Goal: Information Seeking & Learning: Learn about a topic

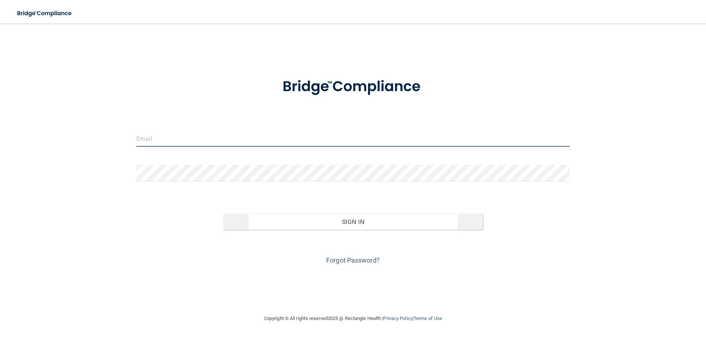
type input "[EMAIL_ADDRESS][DOMAIN_NAME]"
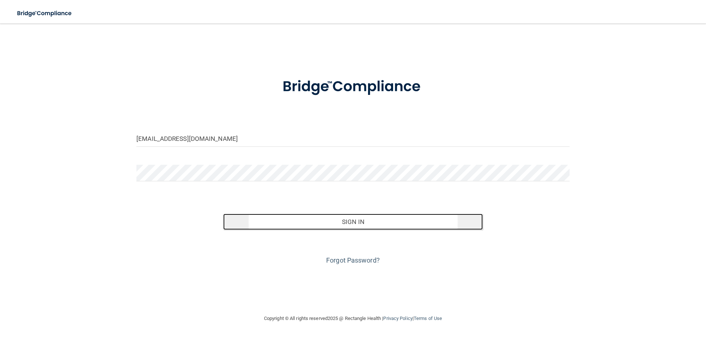
click at [358, 217] on button "Sign In" at bounding box center [353, 222] width 260 height 16
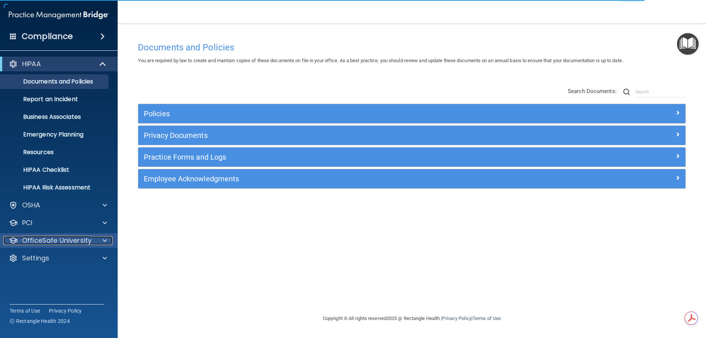
click at [50, 243] on p "OfficeSafe University" at bounding box center [56, 240] width 69 height 9
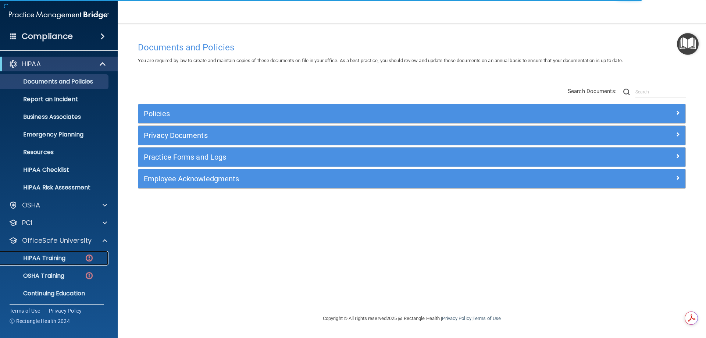
click at [56, 256] on p "HIPAA Training" at bounding box center [35, 257] width 61 height 7
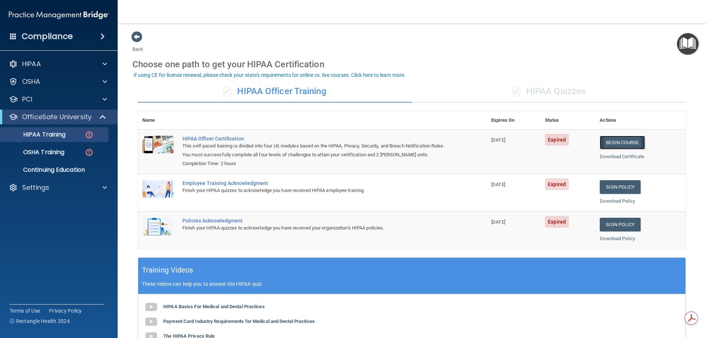
click at [635, 142] on link "Begin Course" at bounding box center [622, 143] width 45 height 14
click at [617, 143] on link "Begin Course" at bounding box center [622, 143] width 45 height 14
click at [54, 185] on div "Settings" at bounding box center [48, 187] width 91 height 9
click at [46, 224] on p "My Users" at bounding box center [55, 222] width 100 height 7
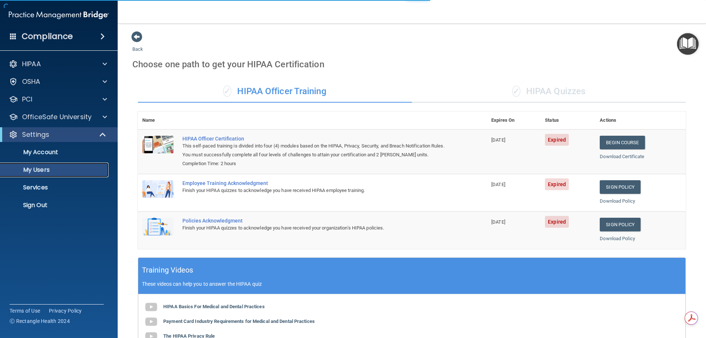
select select "20"
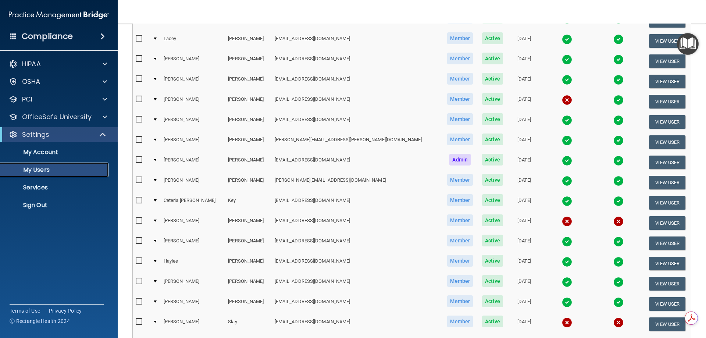
scroll to position [184, 0]
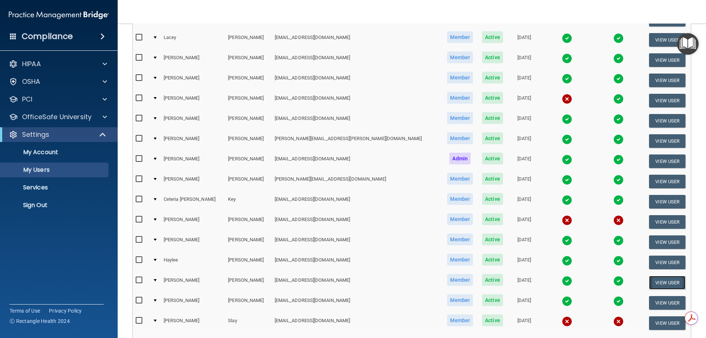
click at [649, 282] on button "View User" at bounding box center [667, 283] width 36 height 14
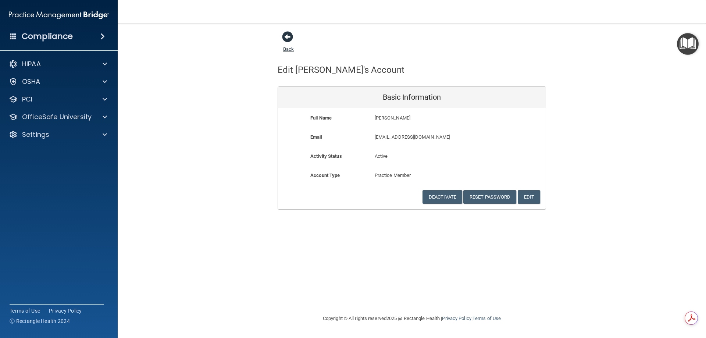
click at [285, 38] on span at bounding box center [287, 36] width 11 height 11
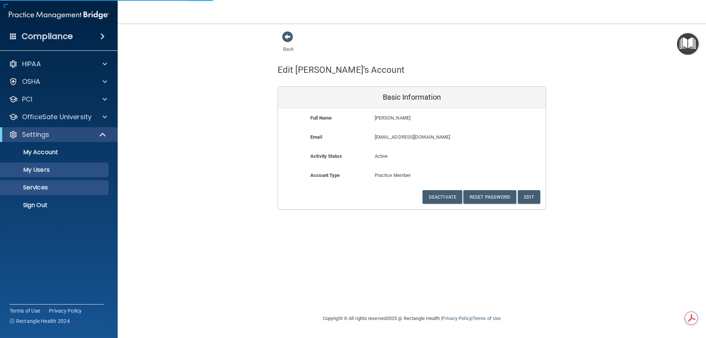
select select "20"
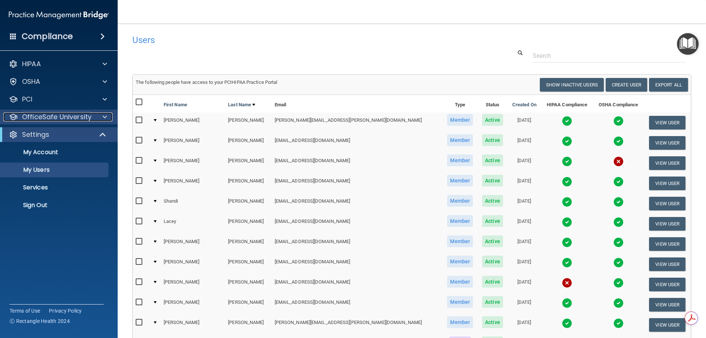
click at [62, 118] on p "OfficeSafe University" at bounding box center [56, 117] width 69 height 9
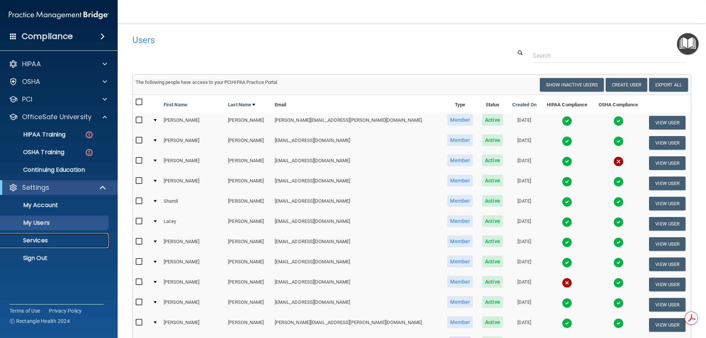
click at [50, 237] on p "Services" at bounding box center [55, 240] width 100 height 7
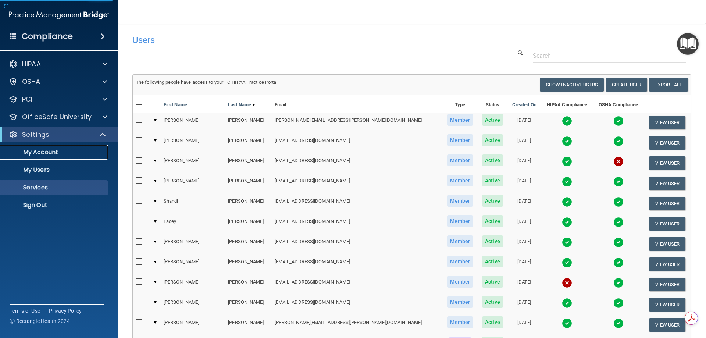
click at [35, 156] on p "My Account" at bounding box center [55, 152] width 100 height 7
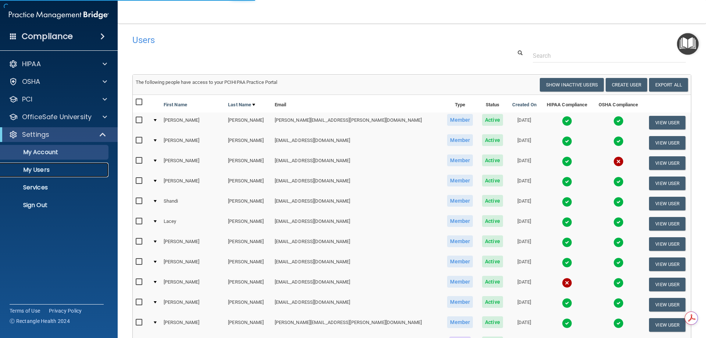
click at [40, 168] on p "My Users" at bounding box center [55, 169] width 100 height 7
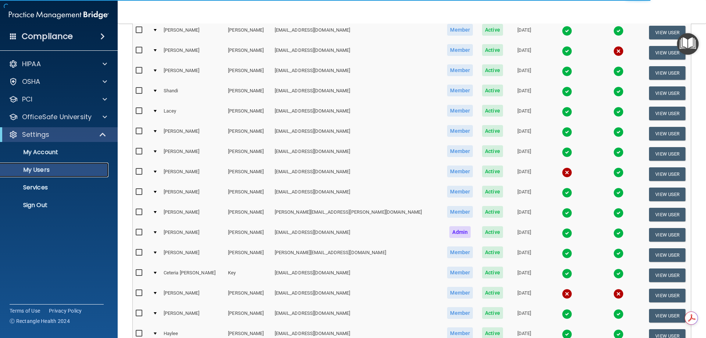
select select "20"
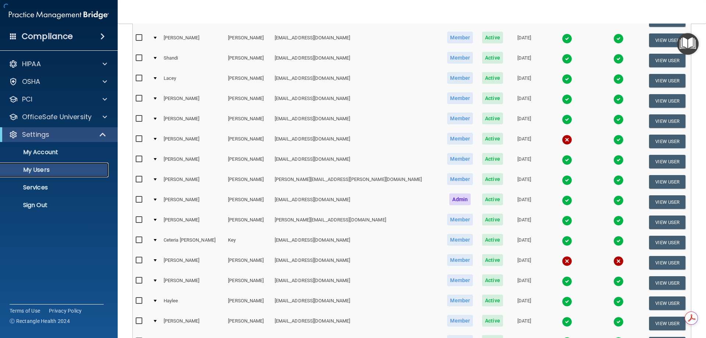
scroll to position [184, 0]
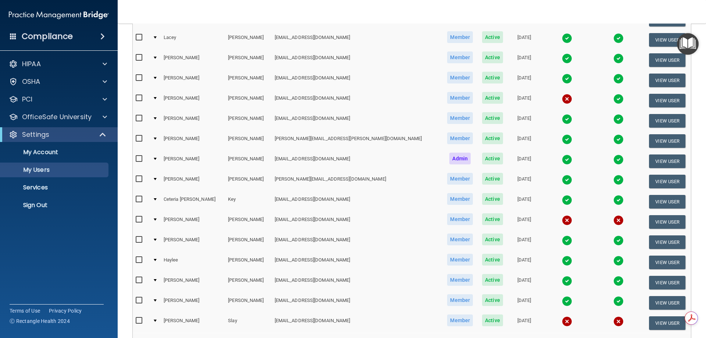
click at [159, 277] on td at bounding box center [155, 282] width 11 height 20
click at [161, 281] on td at bounding box center [155, 282] width 11 height 20
click at [157, 279] on div at bounding box center [155, 280] width 3 height 2
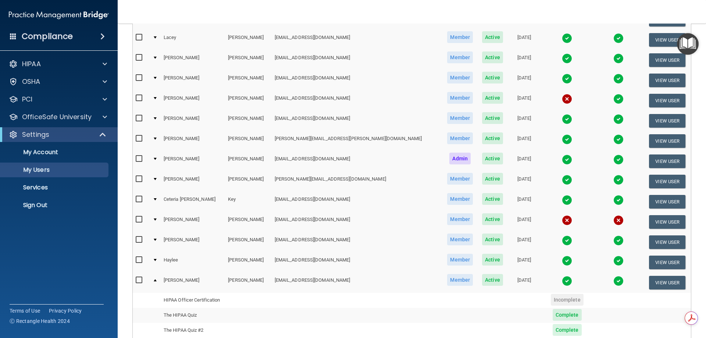
click at [157, 219] on div at bounding box center [155, 219] width 3 height 2
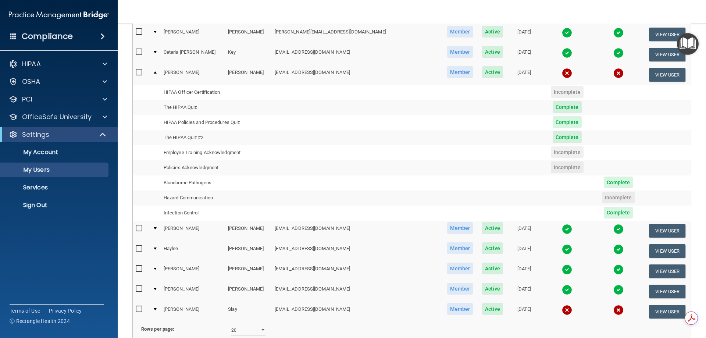
scroll to position [368, 0]
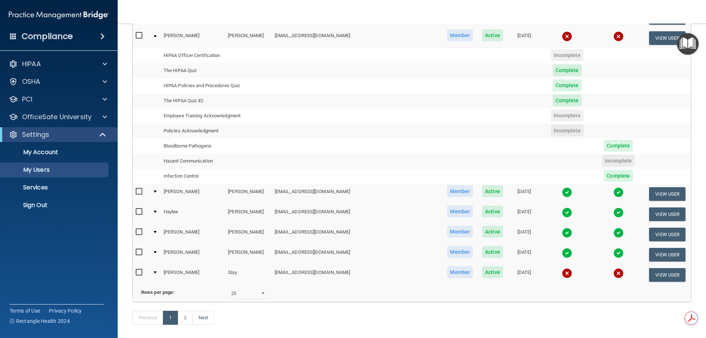
click at [157, 272] on div at bounding box center [155, 272] width 3 height 2
click at [157, 271] on div at bounding box center [155, 272] width 3 height 2
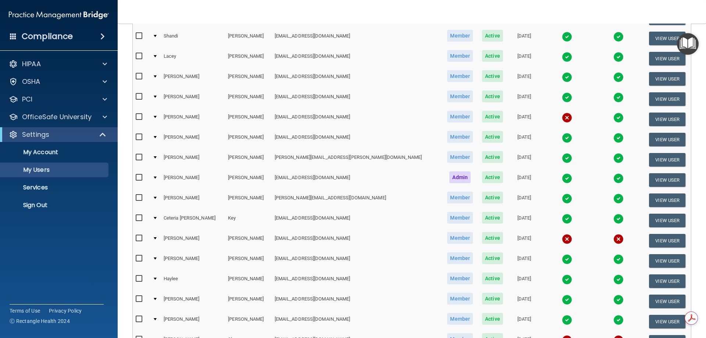
scroll to position [221, 0]
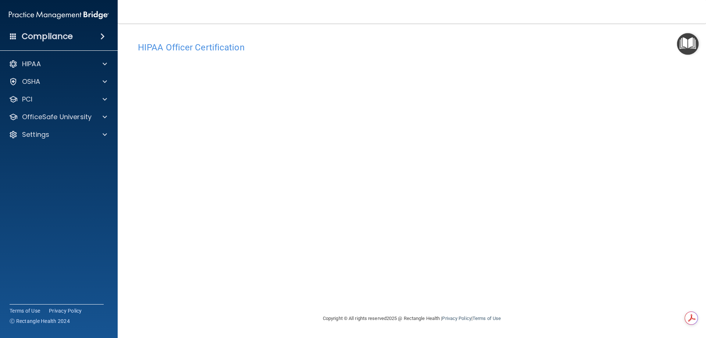
click at [533, 316] on div "Copyright © All rights reserved 2025 @ Rectangle Health | Privacy Policy | Term…" at bounding box center [412, 319] width 268 height 24
click at [55, 122] on div "OfficeSafe University" at bounding box center [59, 117] width 118 height 15
click at [68, 131] on div "Settings" at bounding box center [48, 134] width 91 height 9
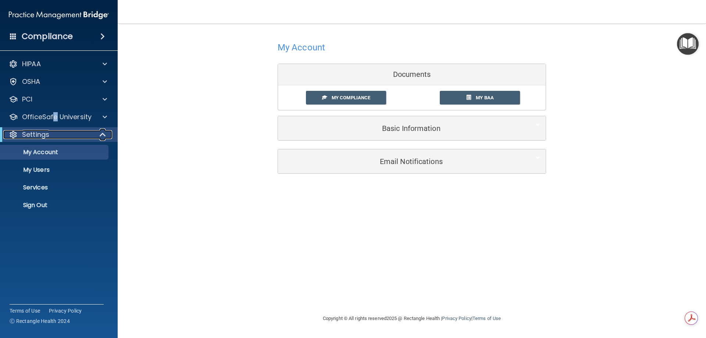
click at [57, 133] on div "Settings" at bounding box center [48, 134] width 91 height 9
click at [56, 113] on p "OfficeSafe University" at bounding box center [56, 117] width 69 height 9
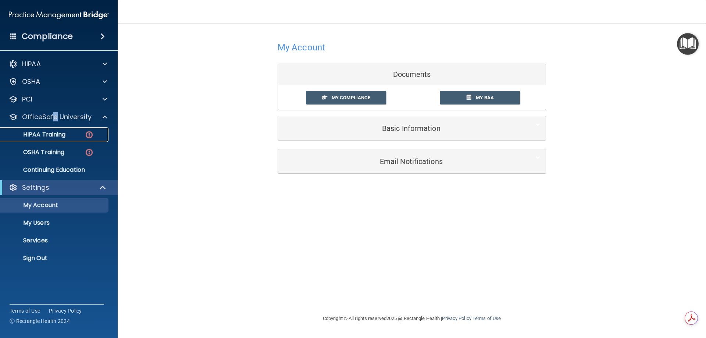
click at [53, 135] on p "HIPAA Training" at bounding box center [35, 134] width 61 height 7
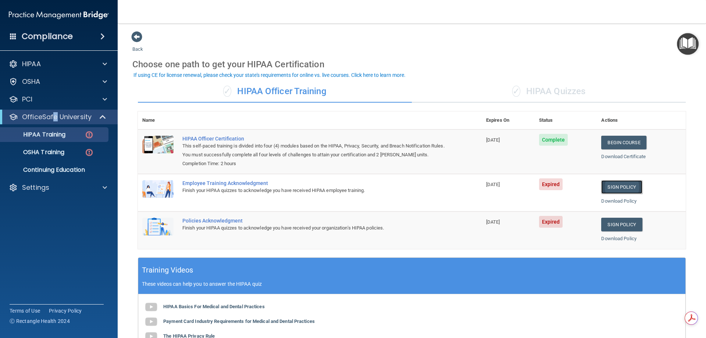
click at [612, 184] on link "Sign Policy" at bounding box center [621, 187] width 41 height 14
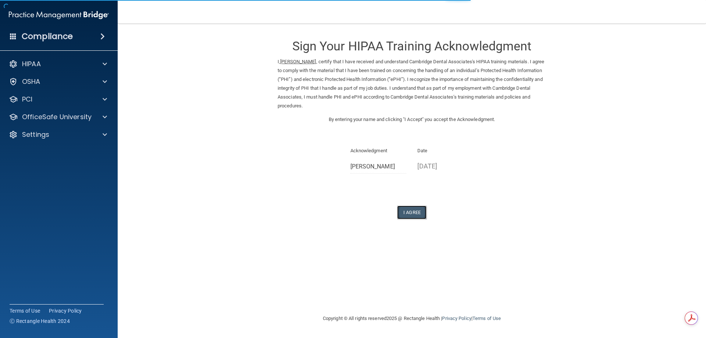
click at [411, 217] on button "I Agree" at bounding box center [411, 213] width 29 height 14
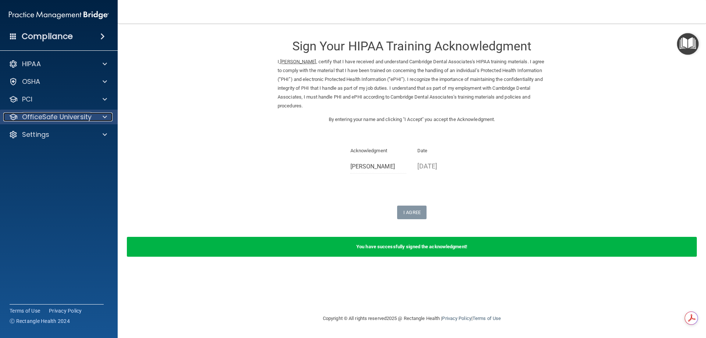
click at [66, 118] on p "OfficeSafe University" at bounding box center [56, 117] width 69 height 9
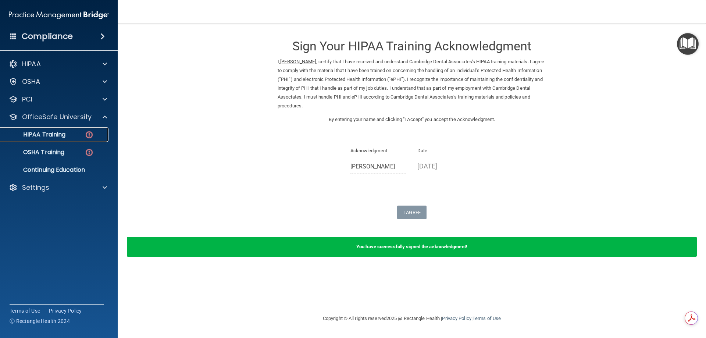
click at [65, 136] on p "HIPAA Training" at bounding box center [35, 134] width 61 height 7
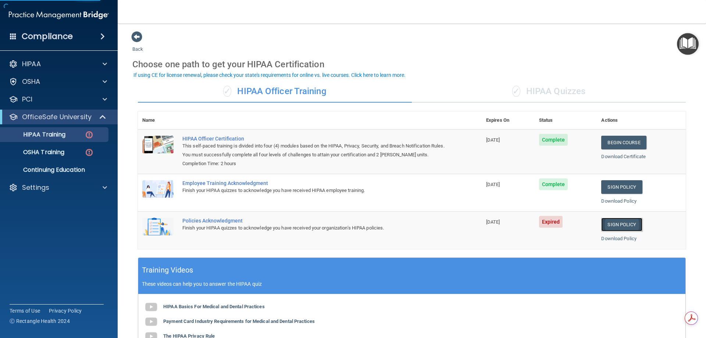
click at [615, 224] on link "Sign Policy" at bounding box center [621, 225] width 41 height 14
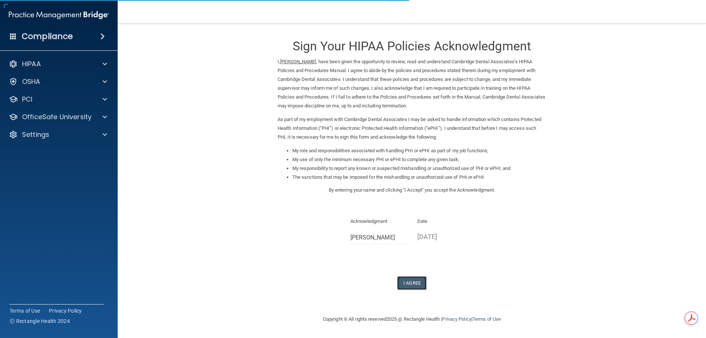
click at [411, 282] on button "I Agree" at bounding box center [411, 283] width 29 height 14
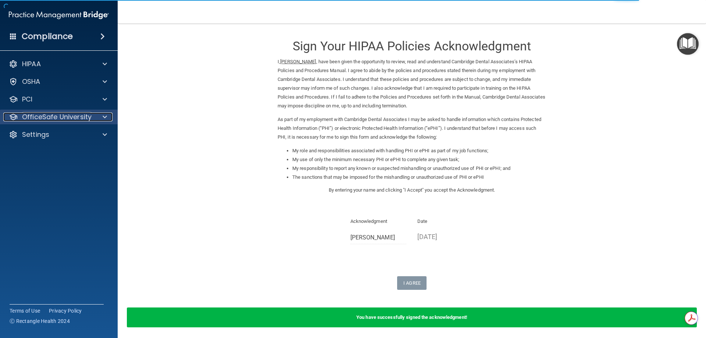
click at [62, 117] on p "OfficeSafe University" at bounding box center [56, 117] width 69 height 9
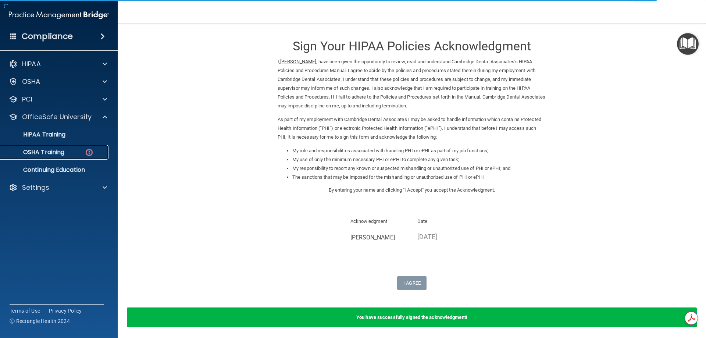
click at [56, 153] on p "OSHA Training" at bounding box center [35, 152] width 60 height 7
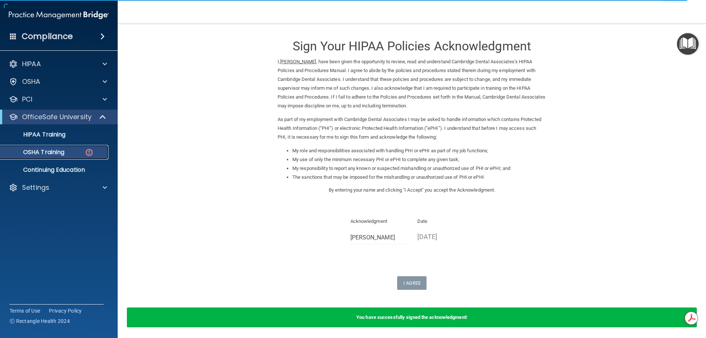
click at [93, 151] on img at bounding box center [89, 152] width 9 height 9
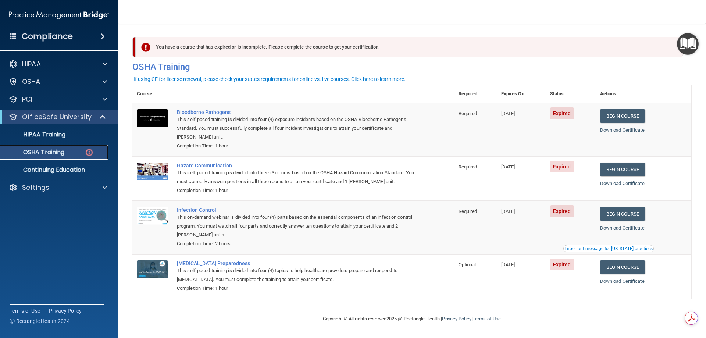
scroll to position [0, 0]
click at [615, 112] on link "Begin Course" at bounding box center [622, 116] width 45 height 14
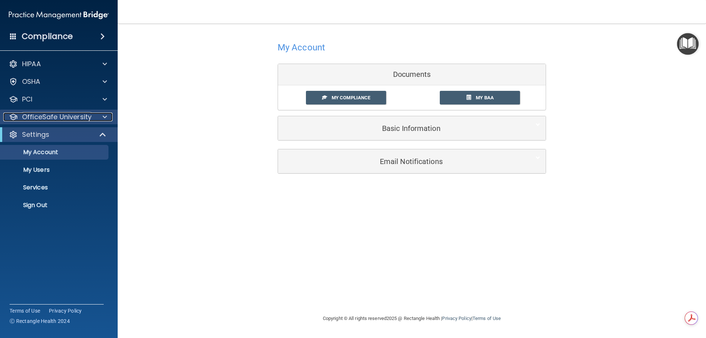
click at [91, 116] on div "OfficeSafe University" at bounding box center [48, 117] width 91 height 9
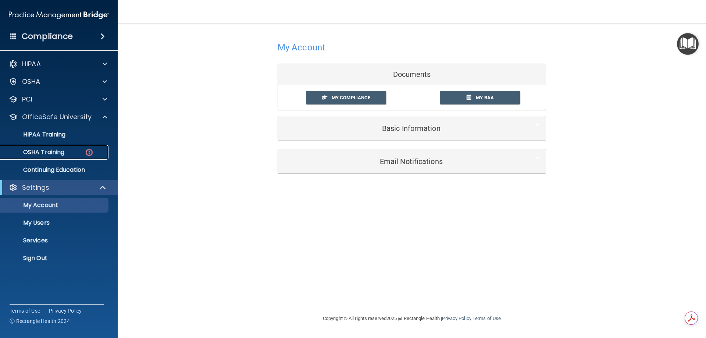
click at [56, 149] on p "OSHA Training" at bounding box center [35, 152] width 60 height 7
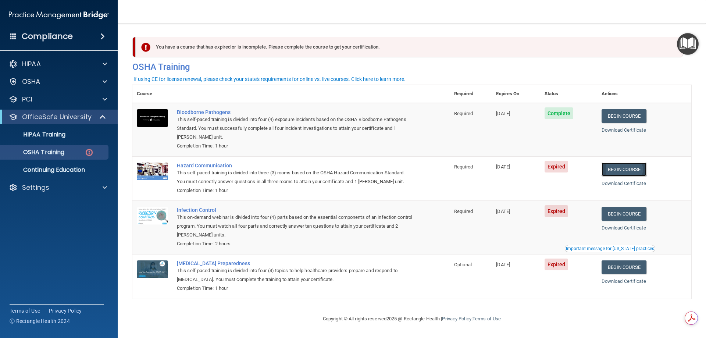
click at [639, 170] on link "Begin Course" at bounding box center [624, 170] width 45 height 14
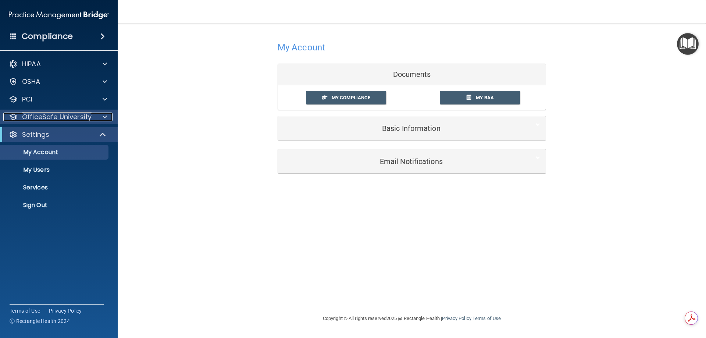
click at [51, 117] on p "OfficeSafe University" at bounding box center [56, 117] width 69 height 9
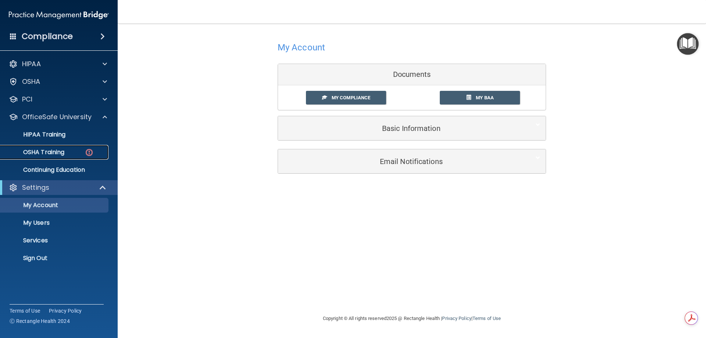
click at [55, 150] on p "OSHA Training" at bounding box center [35, 152] width 60 height 7
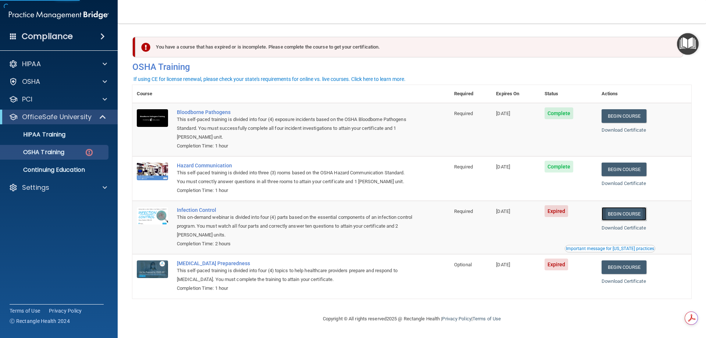
click at [620, 215] on link "Begin Course" at bounding box center [624, 214] width 45 height 14
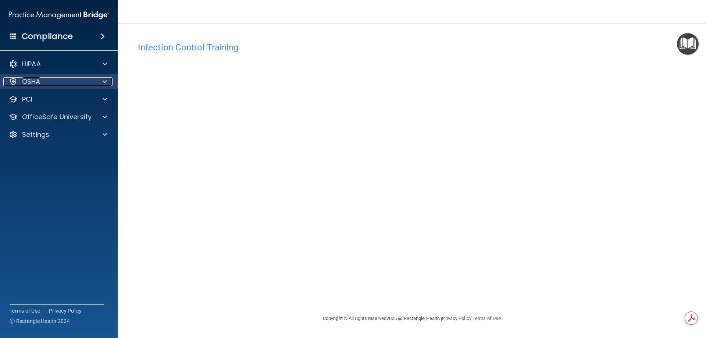
click at [68, 83] on div "OSHA" at bounding box center [48, 81] width 91 height 9
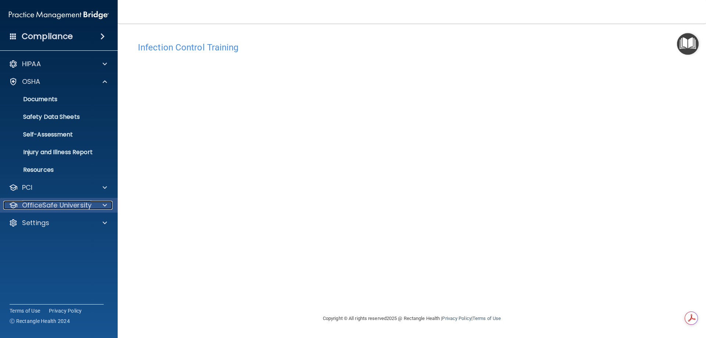
click at [56, 209] on p "OfficeSafe University" at bounding box center [56, 205] width 69 height 9
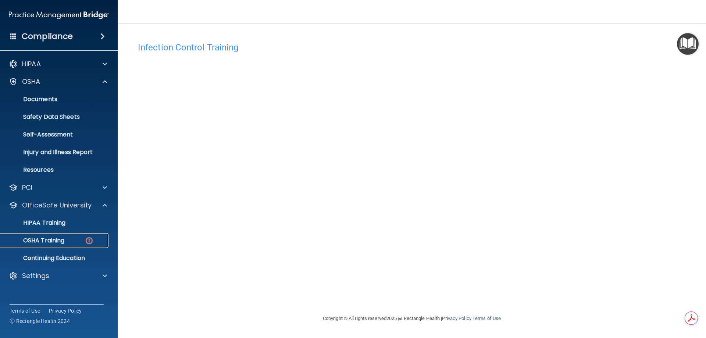
click at [54, 240] on p "OSHA Training" at bounding box center [35, 240] width 60 height 7
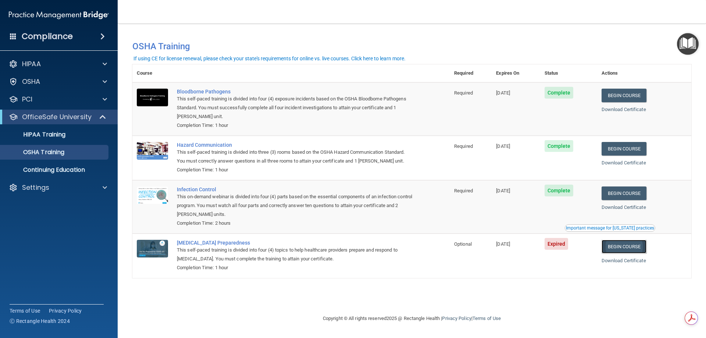
click at [631, 250] on link "Begin Course" at bounding box center [624, 247] width 45 height 14
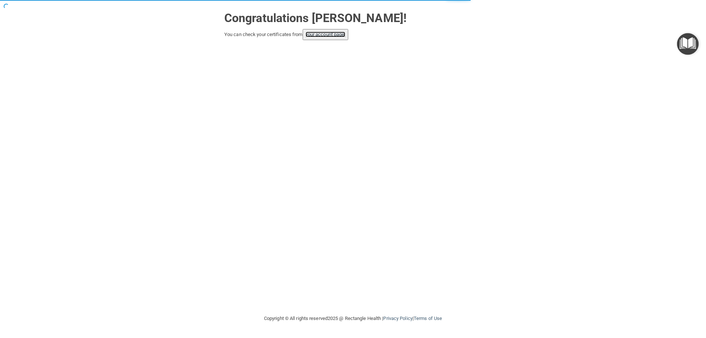
click at [327, 32] on link "your account page!" at bounding box center [326, 35] width 40 height 6
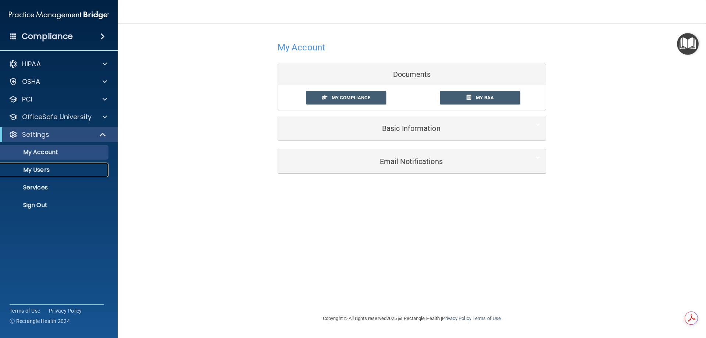
click at [39, 170] on p "My Users" at bounding box center [55, 169] width 100 height 7
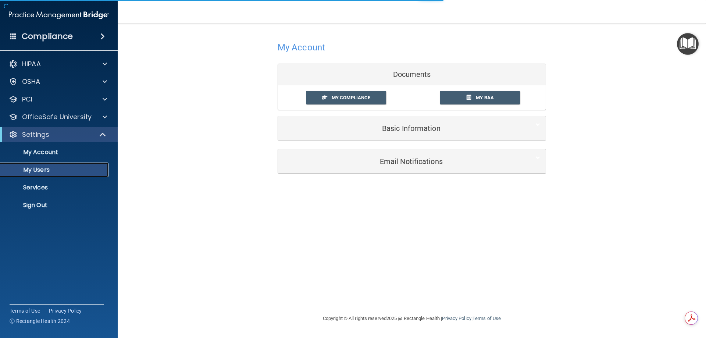
select select "20"
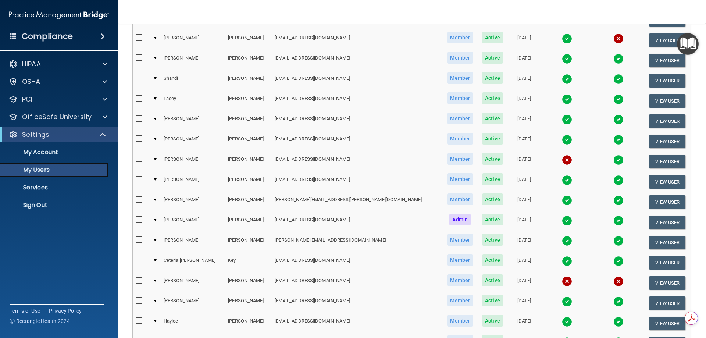
scroll to position [257, 0]
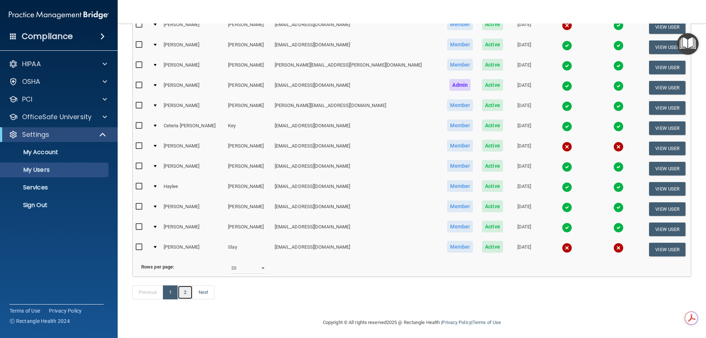
click at [186, 299] on link "2" at bounding box center [185, 292] width 15 height 14
select select "20"
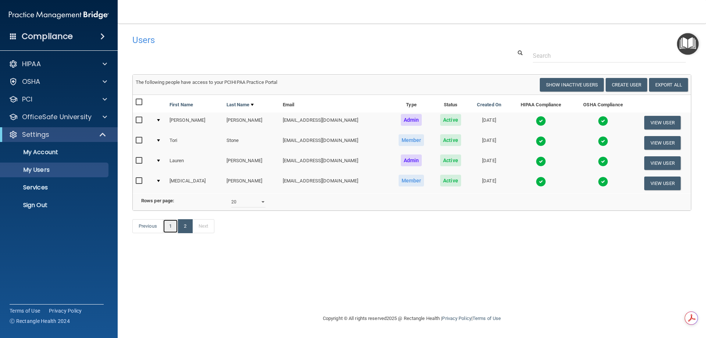
click at [169, 233] on link "1" at bounding box center [170, 226] width 15 height 14
select select "20"
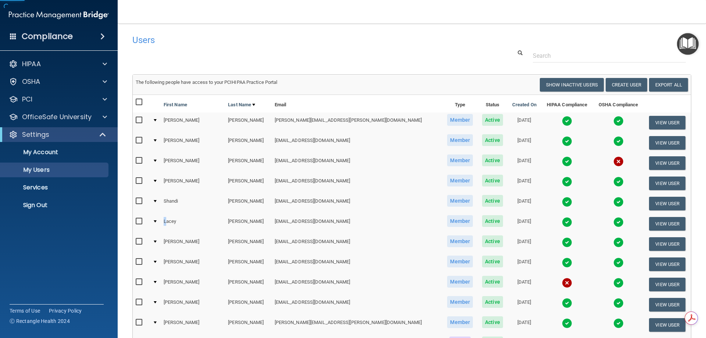
click at [172, 234] on td "Lacey" at bounding box center [193, 224] width 64 height 20
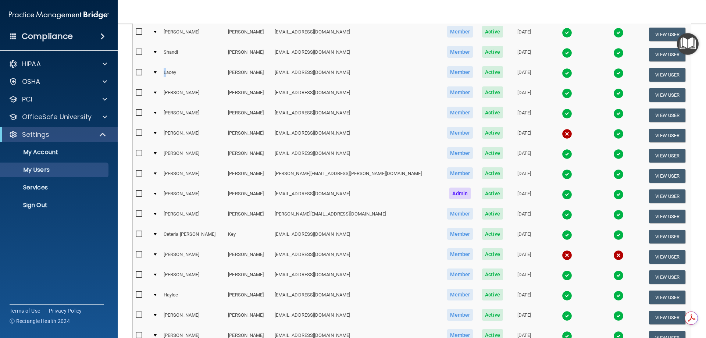
scroll to position [147, 0]
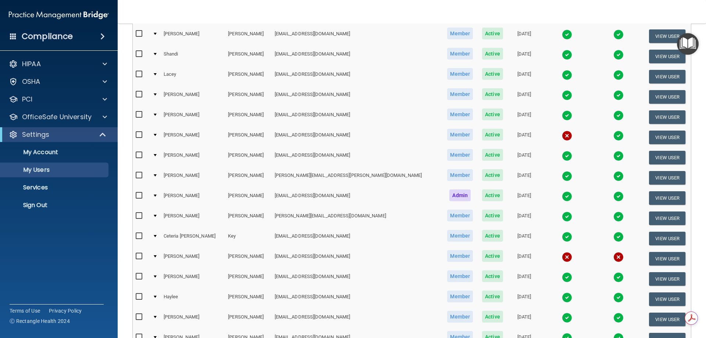
click at [160, 133] on td at bounding box center [155, 137] width 11 height 20
click at [157, 135] on div at bounding box center [155, 135] width 3 height 2
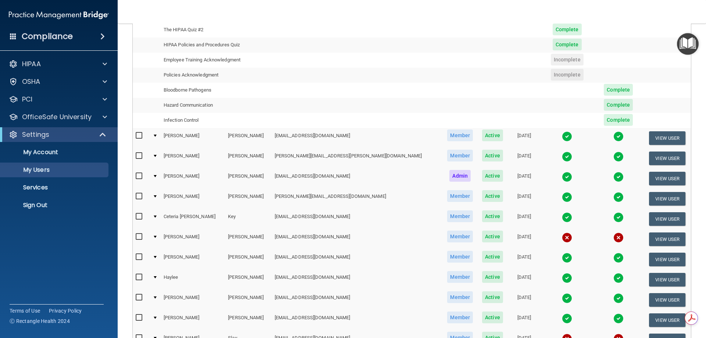
scroll to position [368, 0]
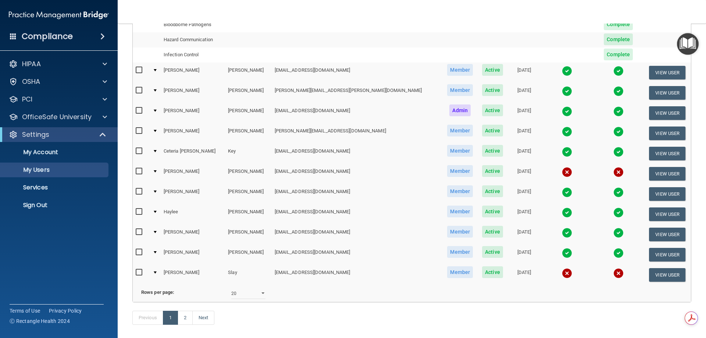
click at [157, 171] on div at bounding box center [155, 171] width 3 height 2
click at [157, 172] on div at bounding box center [155, 171] width 3 height 2
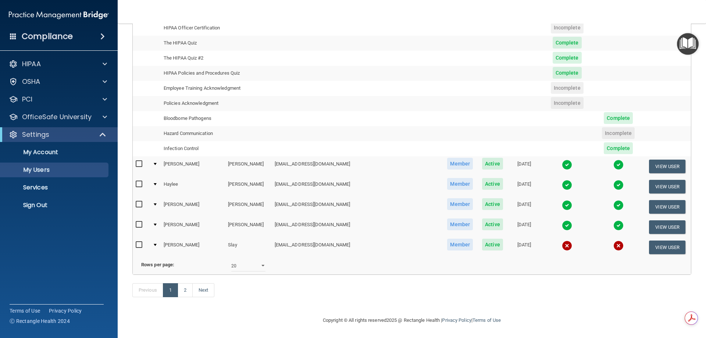
scroll to position [406, 0]
click at [157, 244] on div at bounding box center [155, 245] width 3 height 2
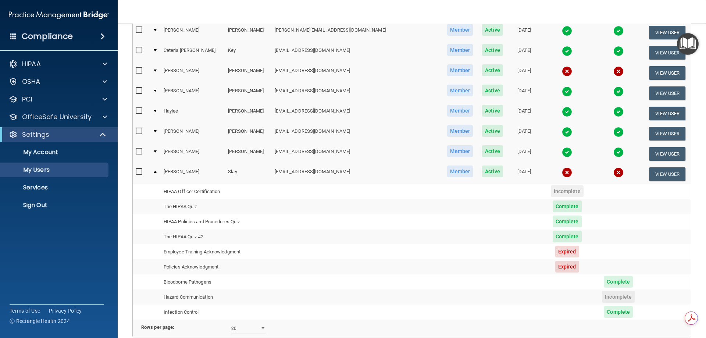
scroll to position [296, 0]
